Goal: Information Seeking & Learning: Learn about a topic

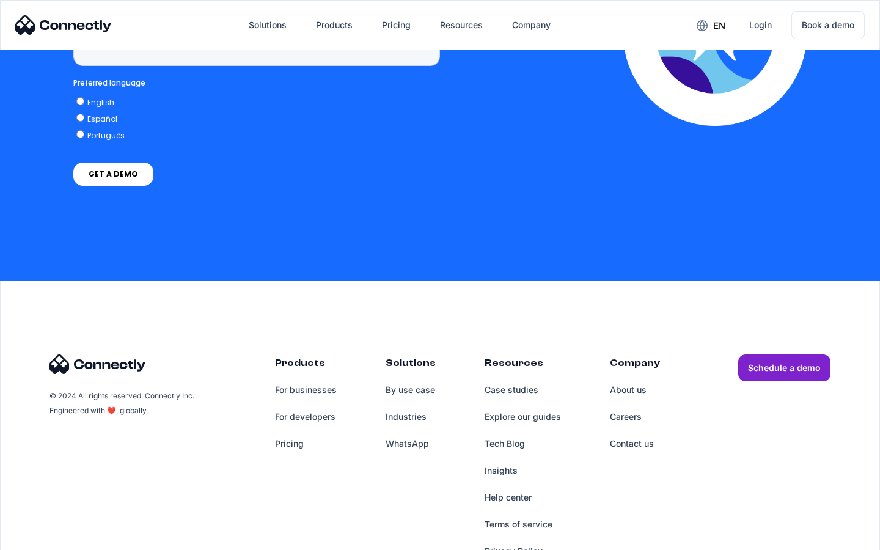
scroll to position [5037, 0]
